Goal: Task Accomplishment & Management: Manage account settings

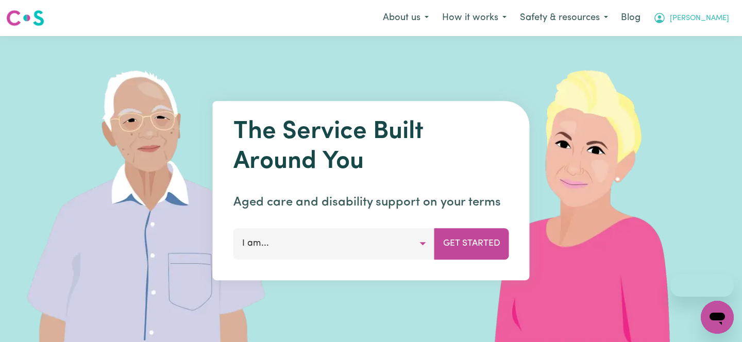
click at [700, 26] on button "[PERSON_NAME]" at bounding box center [690, 18] width 89 height 22
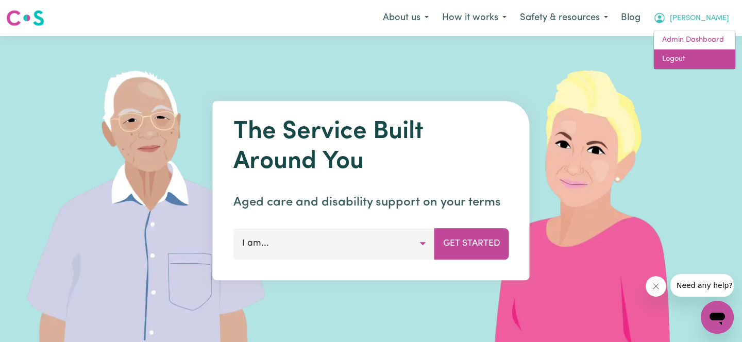
click at [699, 54] on link "Logout" at bounding box center [693, 59] width 81 height 20
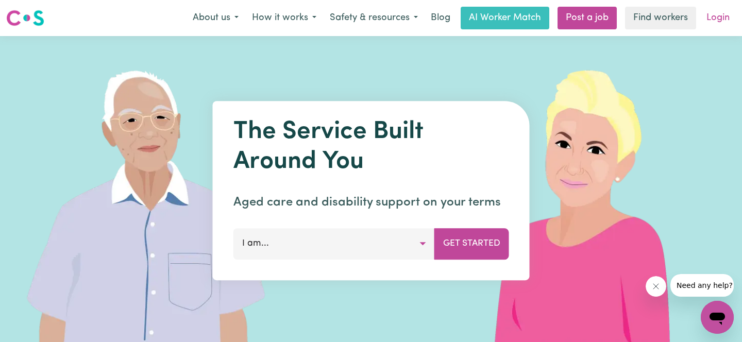
click at [718, 15] on link "Login" at bounding box center [718, 18] width 36 height 23
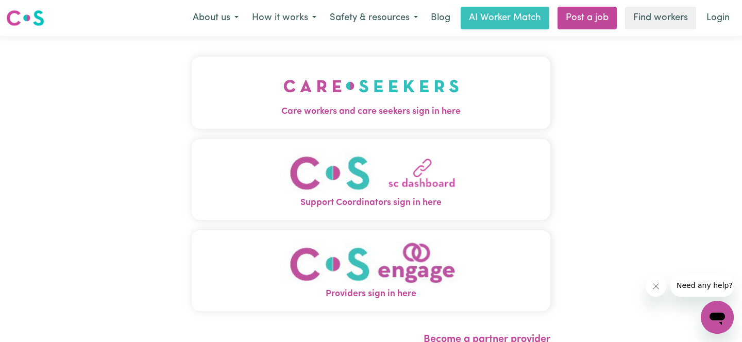
click at [420, 85] on img "Care workers and care seekers sign in here" at bounding box center [371, 86] width 176 height 38
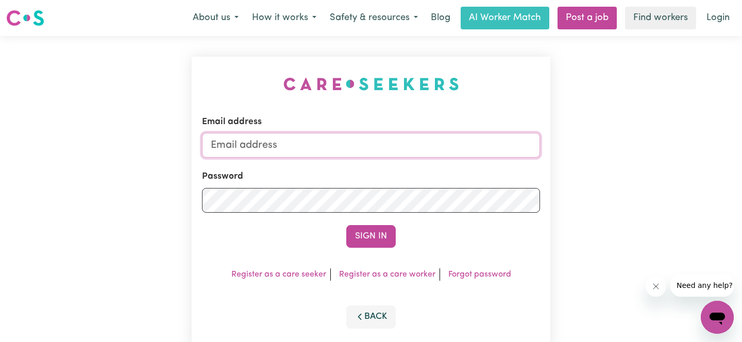
type input "[PERSON_NAME][EMAIL_ADDRESS][DOMAIN_NAME]"
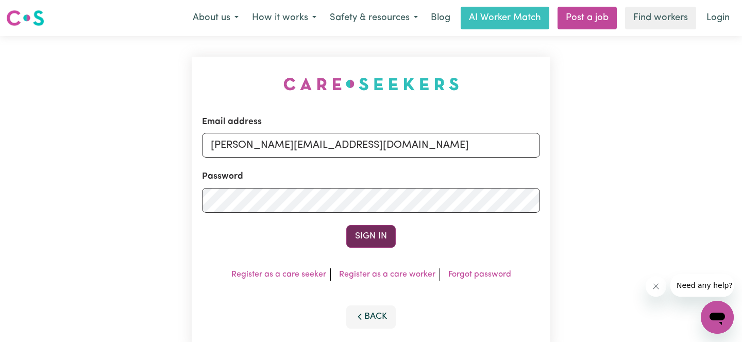
click at [359, 232] on button "Sign In" at bounding box center [370, 236] width 49 height 23
